Goal: Information Seeking & Learning: Learn about a topic

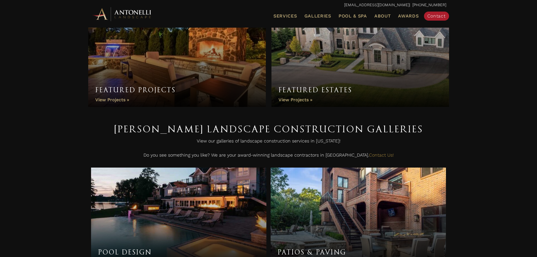
scroll to position [113, 0]
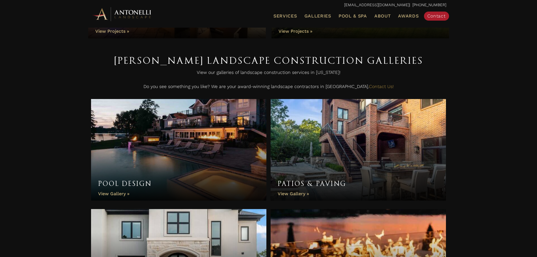
click at [135, 137] on link "Pool Design" at bounding box center [178, 149] width 175 height 101
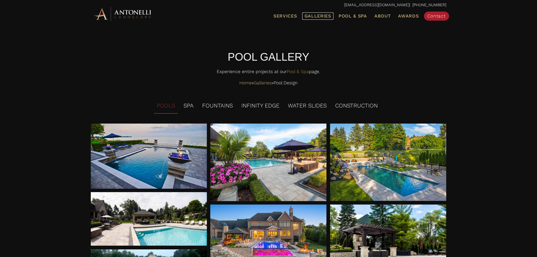
click at [321, 16] on span "Galleries" at bounding box center [317, 15] width 27 height 5
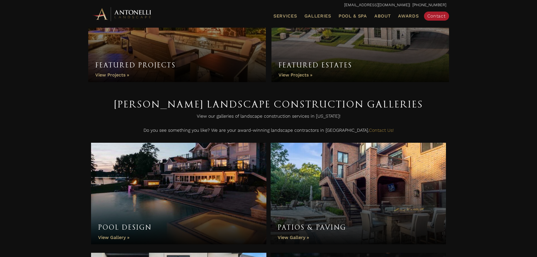
scroll to position [141, 0]
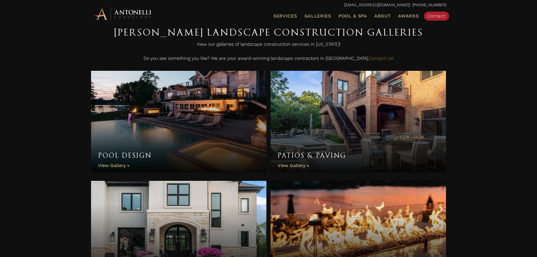
click at [187, 109] on link "Pool Design" at bounding box center [178, 121] width 175 height 101
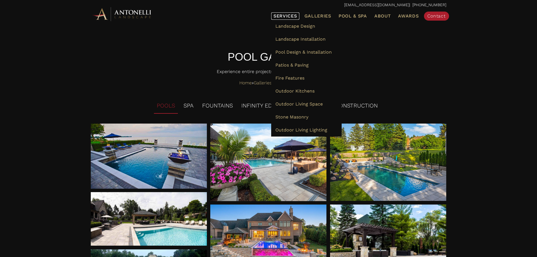
click at [277, 14] on span "Services" at bounding box center [285, 16] width 24 height 5
click at [286, 16] on span "Services" at bounding box center [285, 16] width 24 height 5
click at [293, 30] on link "Landscape Design" at bounding box center [306, 26] width 70 height 13
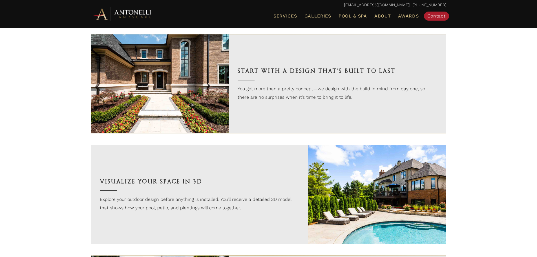
scroll to position [350, 0]
